Goal: Task Accomplishment & Management: Use online tool/utility

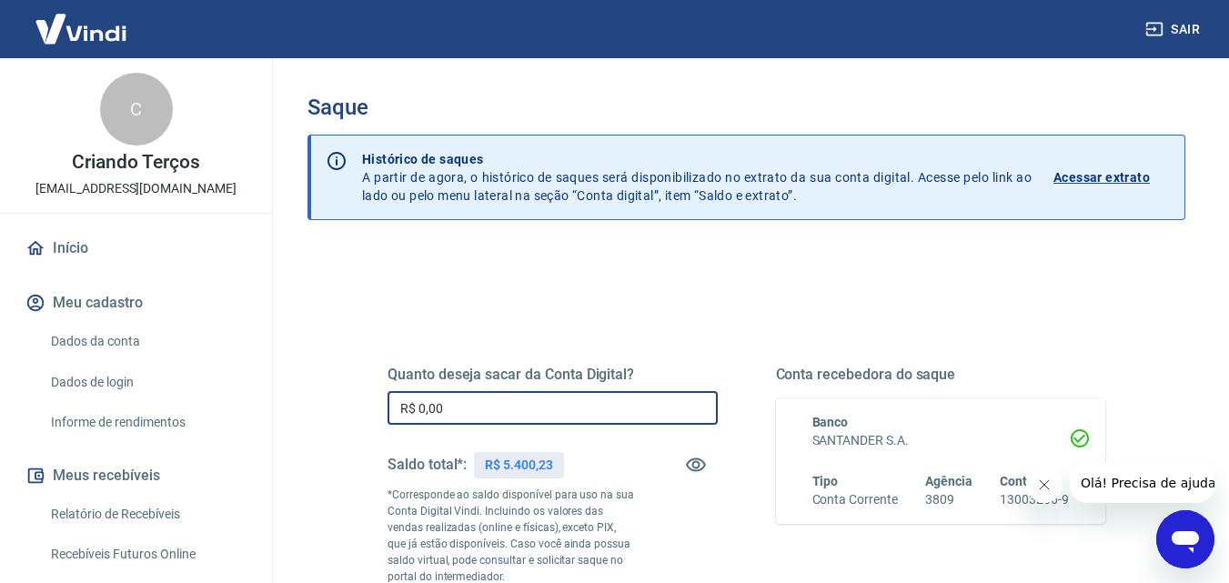
click at [575, 395] on input "R$ 0,00" at bounding box center [552, 408] width 330 height 34
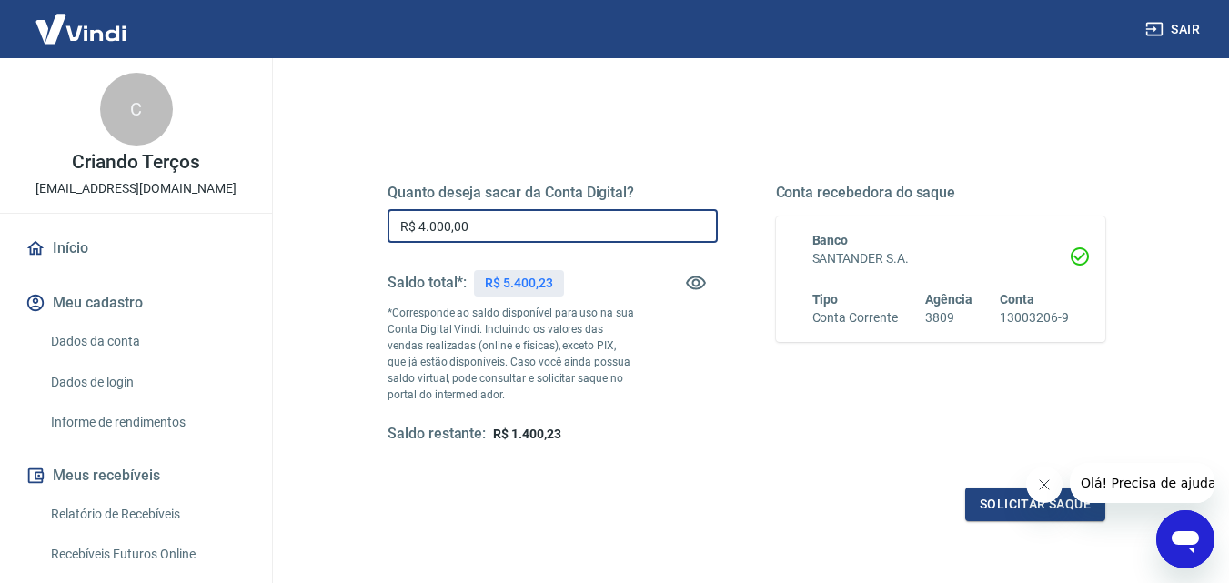
scroll to position [321, 0]
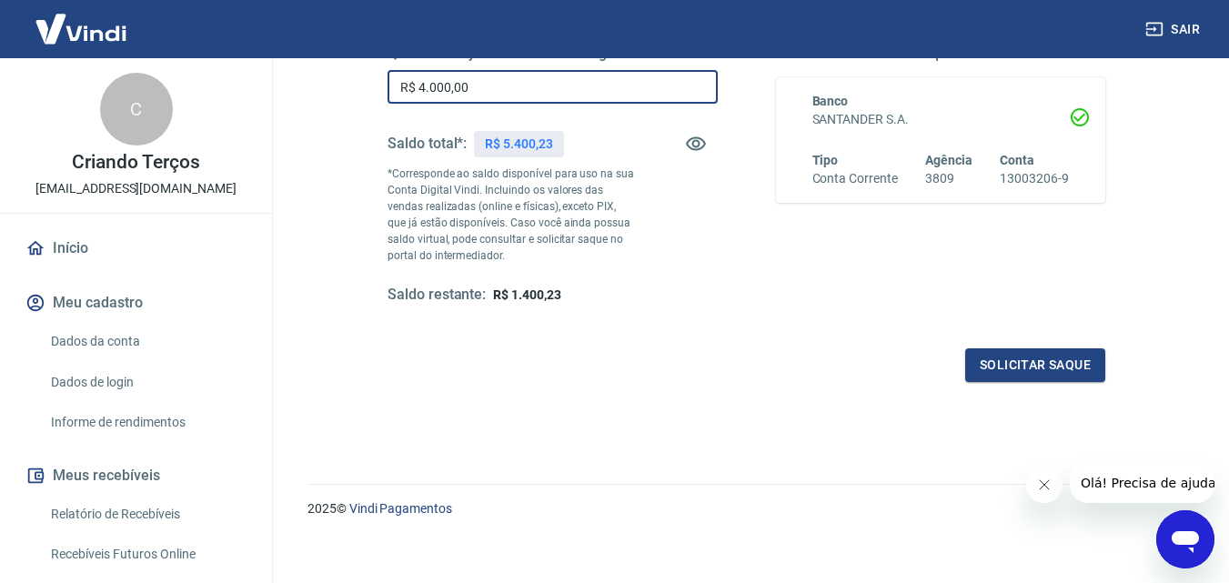
type input "R$ 4.000,00"
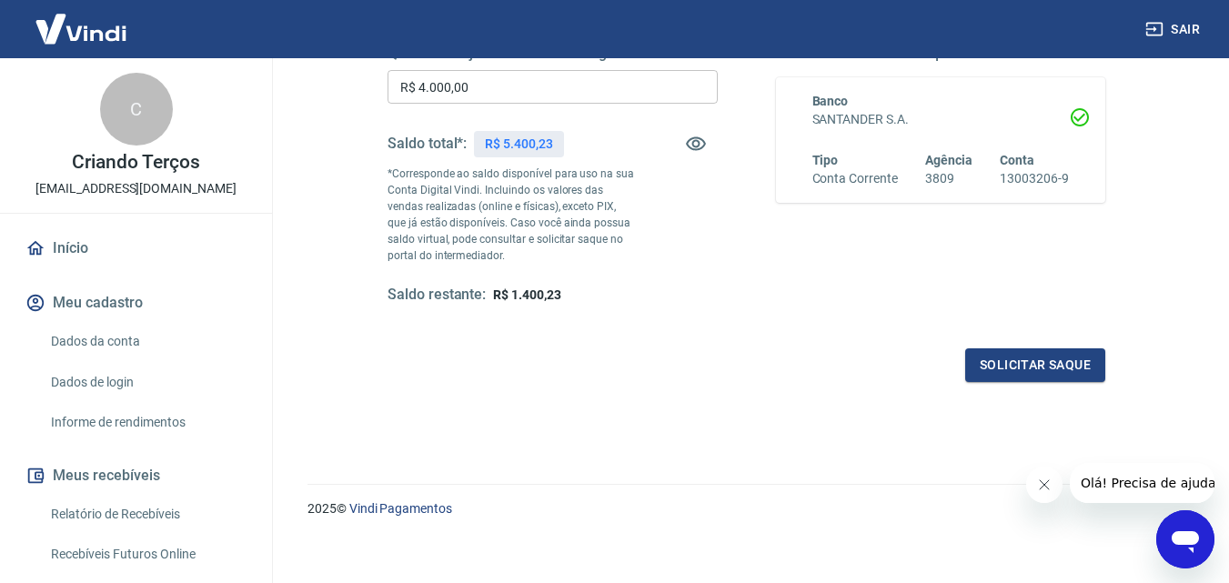
click at [1076, 403] on div "Quanto deseja sacar da Conta Digital? R$ 4.000,00 ​ Saldo total*: R$ 5.400,23 *…" at bounding box center [746, 184] width 761 height 439
click at [1068, 373] on button "Solicitar saque" at bounding box center [1035, 365] width 140 height 34
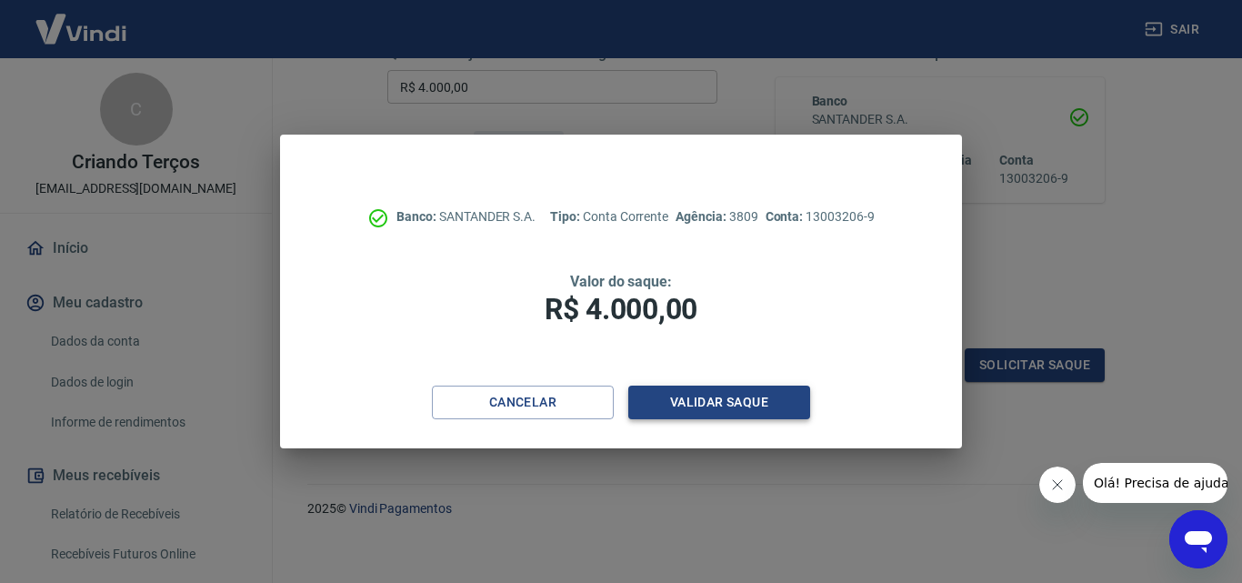
click at [677, 391] on button "Validar saque" at bounding box center [719, 403] width 182 height 34
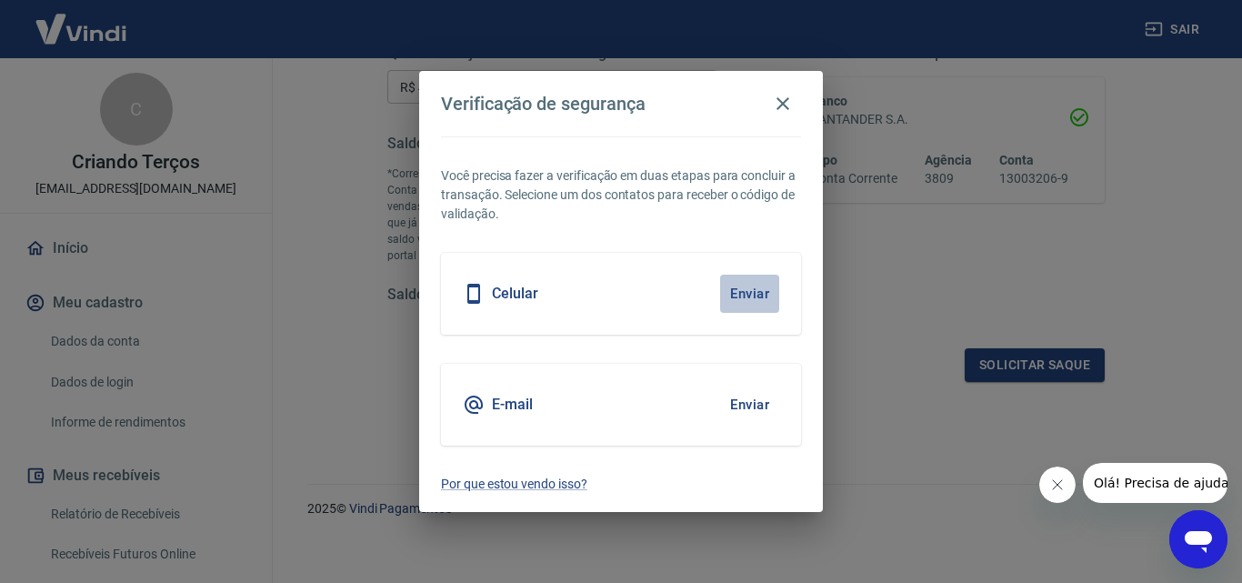
click at [744, 296] on button "Enviar" at bounding box center [749, 294] width 59 height 38
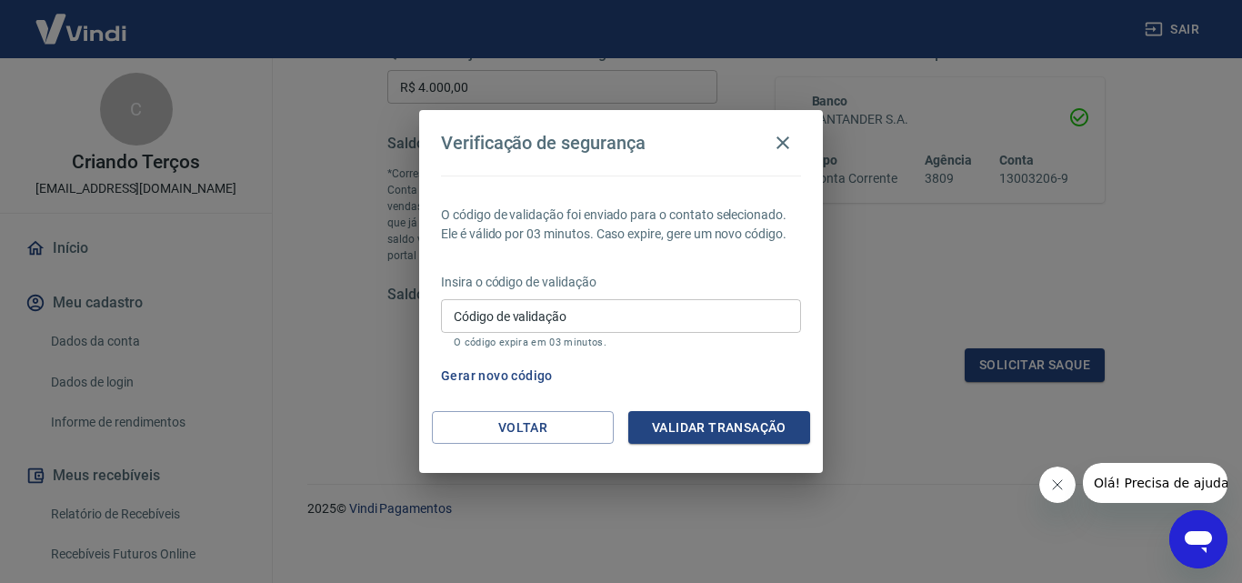
click at [625, 301] on input "Código de validação" at bounding box center [621, 316] width 360 height 34
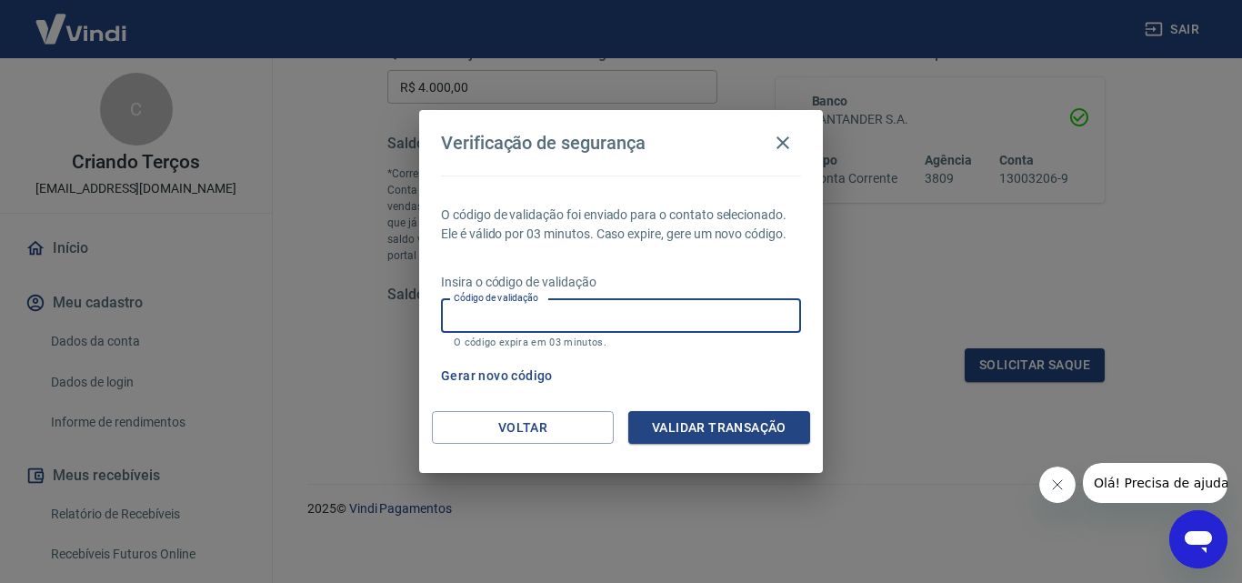
click at [656, 306] on input "Código de validação" at bounding box center [621, 316] width 360 height 34
click at [879, 426] on div "Verificação de segurança O código de validação foi enviado para o contato selec…" at bounding box center [621, 291] width 1242 height 583
click at [649, 322] on input "Código de validação" at bounding box center [621, 316] width 360 height 34
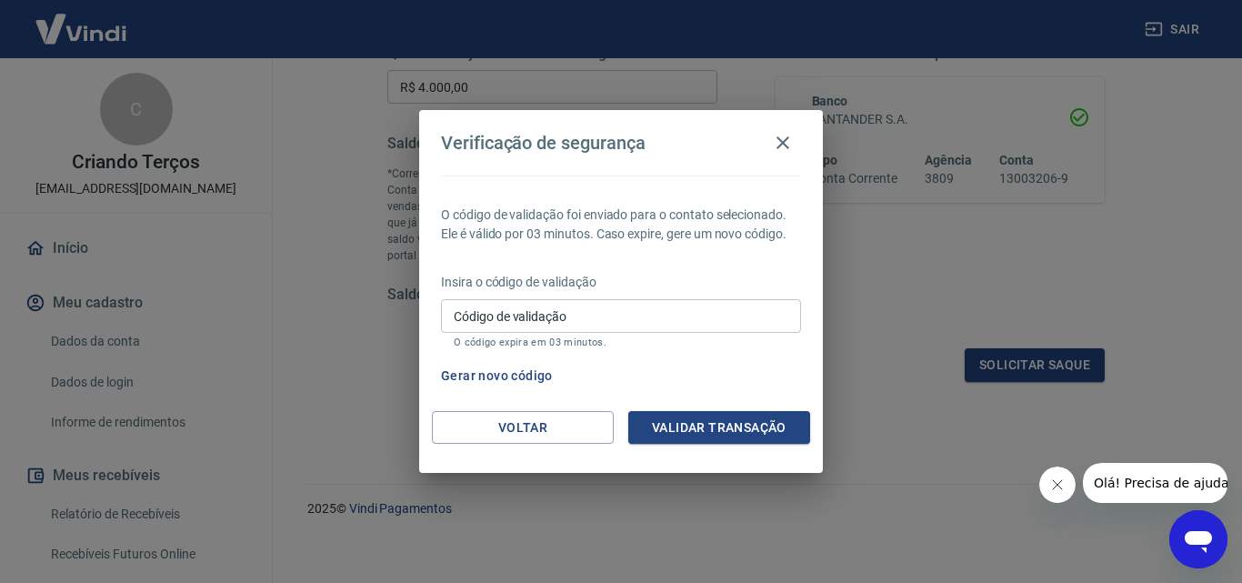
click at [724, 337] on p "O código expira em 03 minutos." at bounding box center [621, 342] width 335 height 12
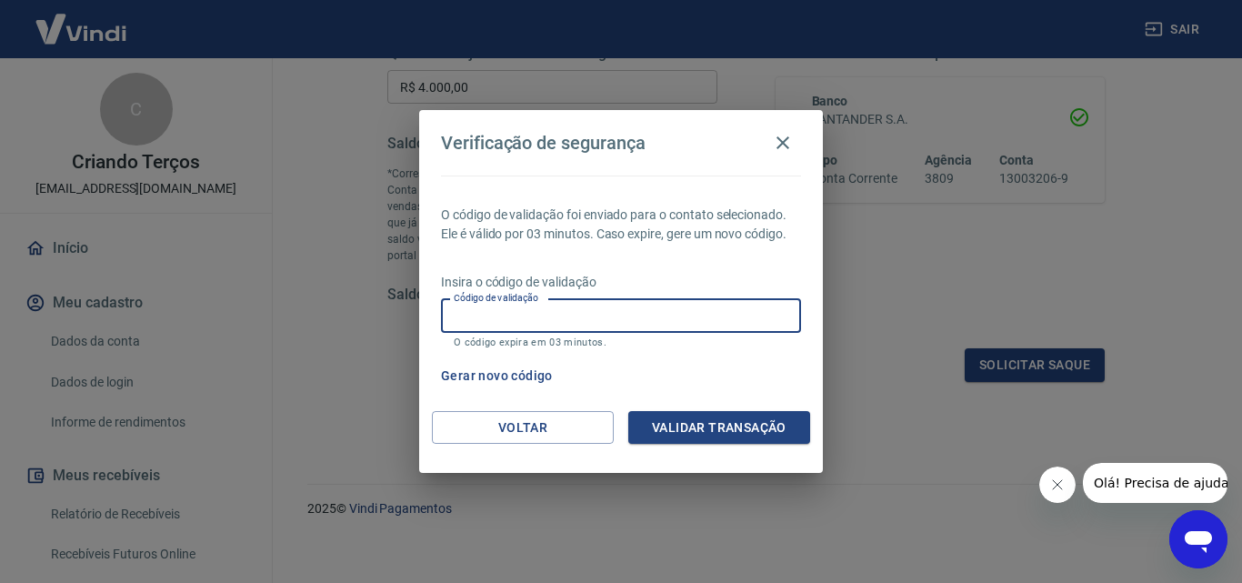
click at [724, 316] on input "Código de validação" at bounding box center [621, 316] width 360 height 34
type input "537310"
click at [767, 429] on button "Validar transação" at bounding box center [719, 428] width 182 height 34
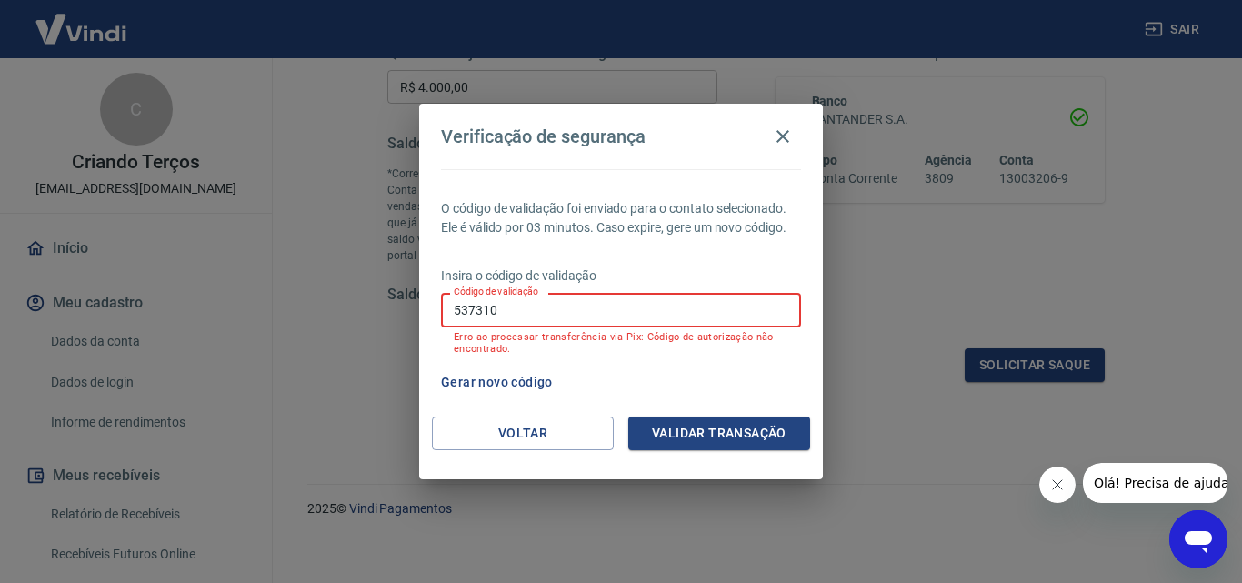
click at [626, 318] on input "537310" at bounding box center [621, 310] width 360 height 34
click at [787, 139] on icon "button" at bounding box center [783, 136] width 22 height 22
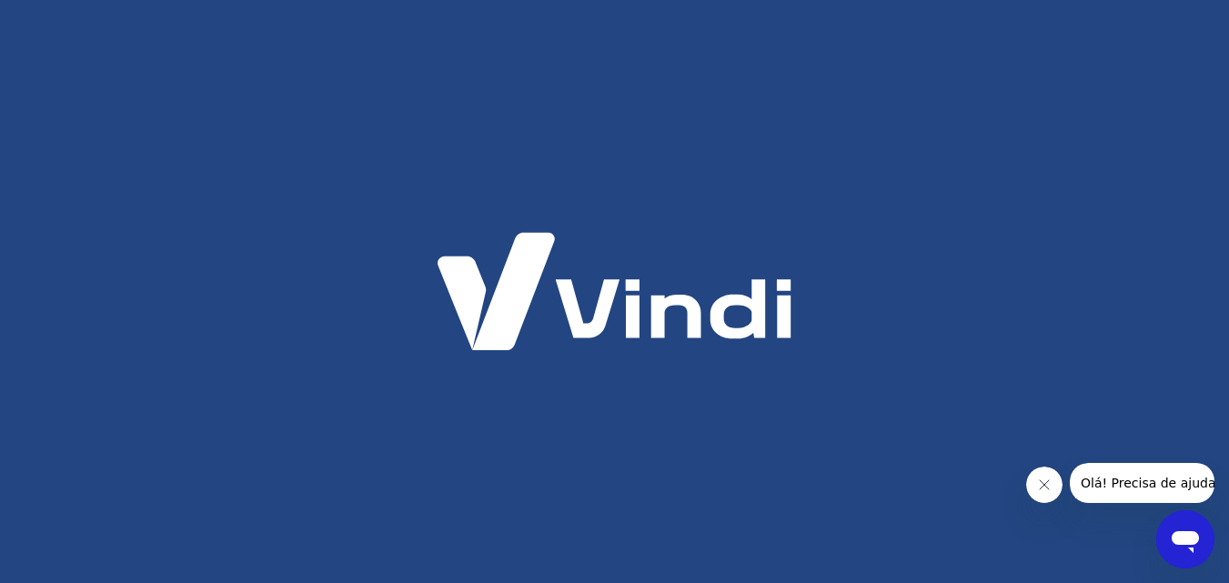
scroll to position [0, 0]
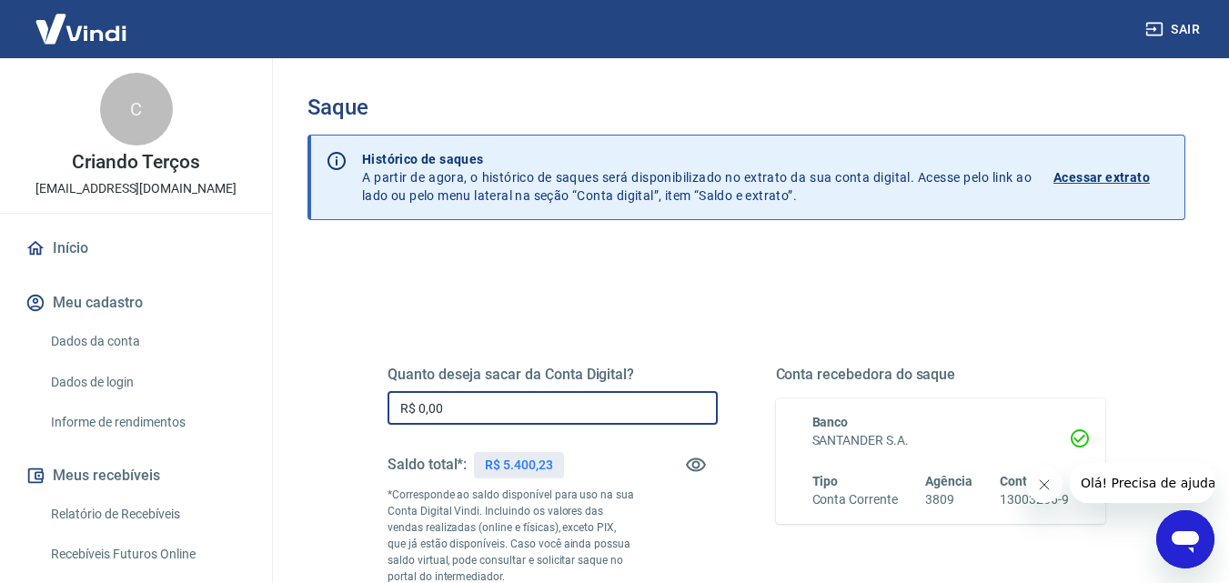
click at [547, 422] on input "R$ 0,00" at bounding box center [552, 408] width 330 height 34
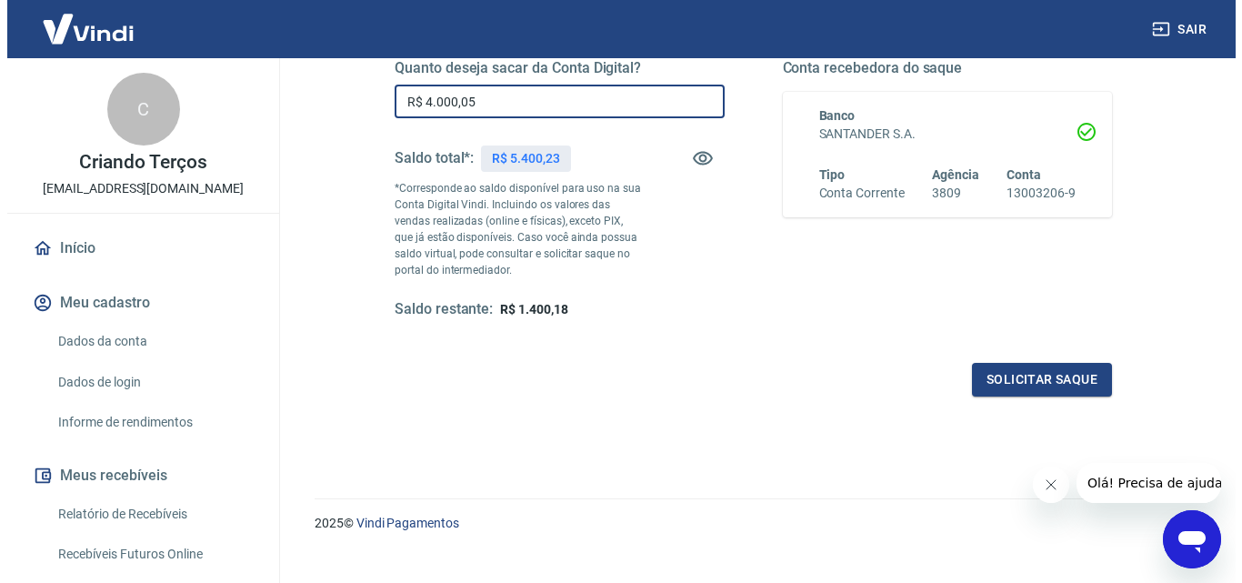
scroll to position [333, 0]
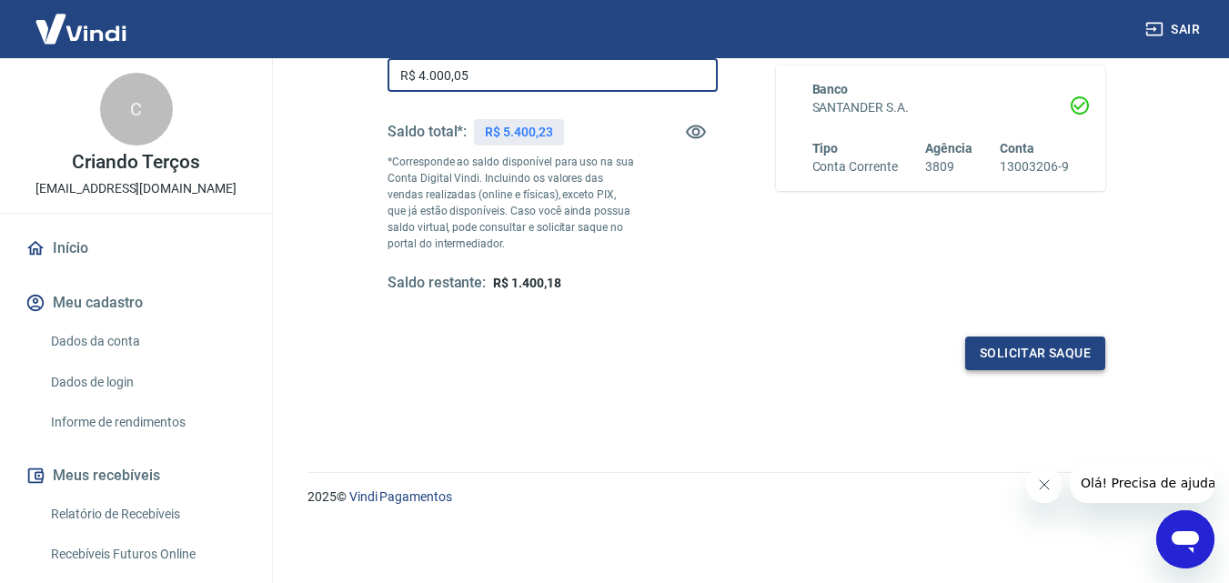
type input "R$ 4.000,05"
click at [1028, 353] on button "Solicitar saque" at bounding box center [1035, 353] width 140 height 34
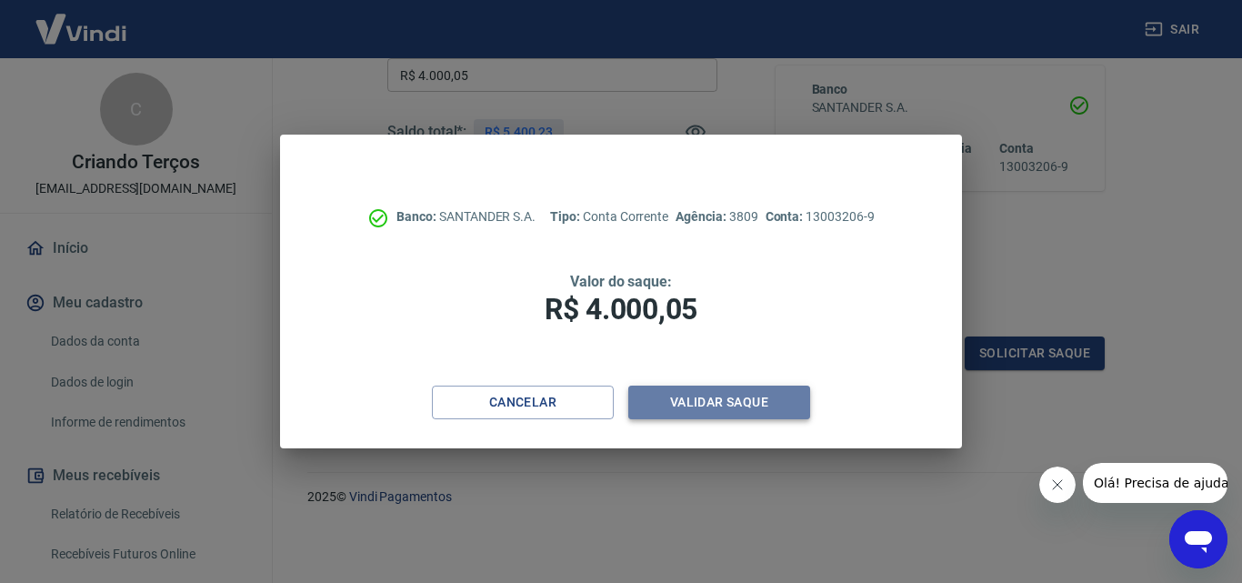
click at [690, 398] on button "Validar saque" at bounding box center [719, 403] width 182 height 34
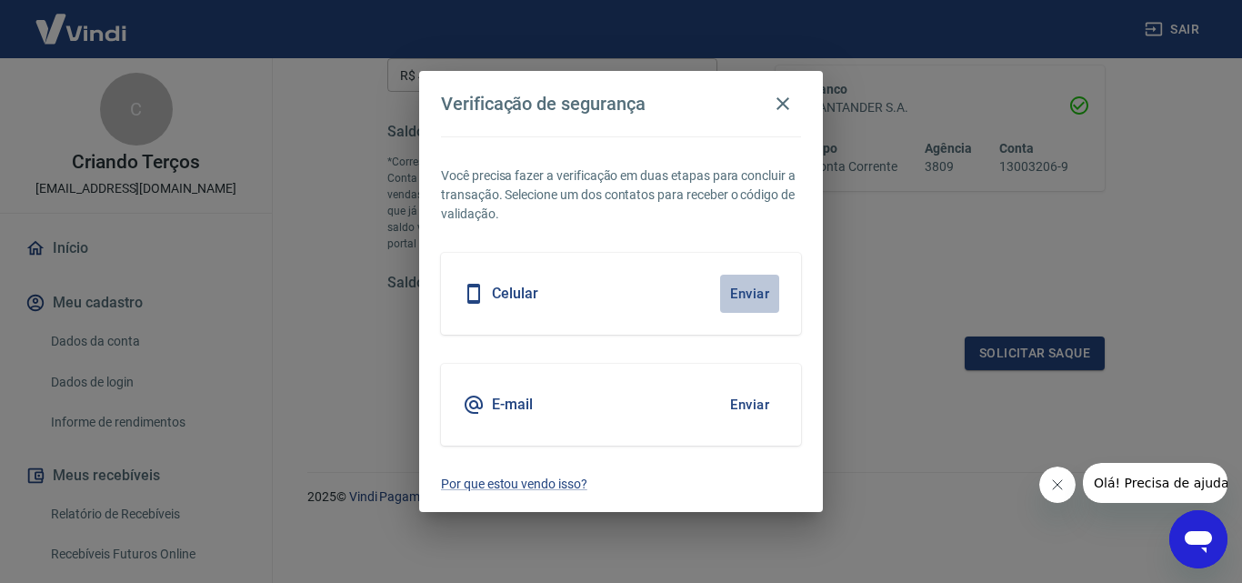
click at [740, 303] on button "Enviar" at bounding box center [749, 294] width 59 height 38
